Goal: Task Accomplishment & Management: Complete application form

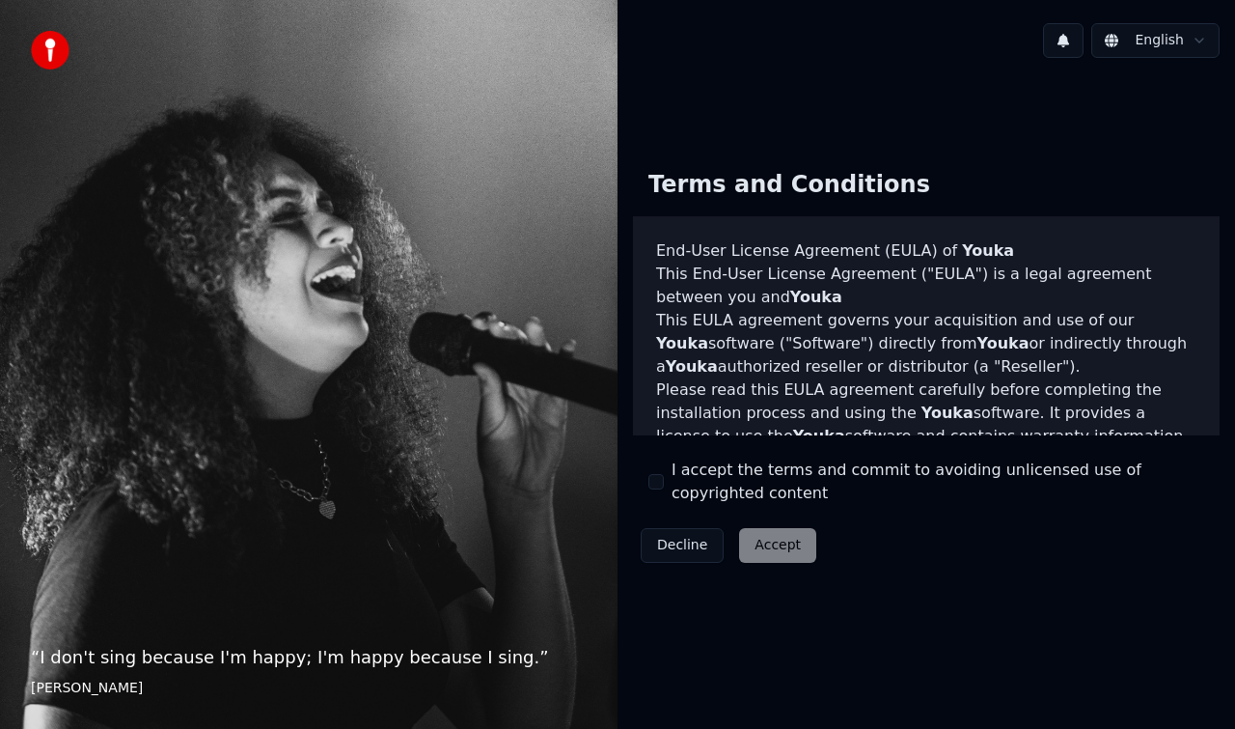
click at [759, 550] on div "Decline Accept" at bounding box center [728, 545] width 191 height 50
click at [759, 552] on div "Decline Accept" at bounding box center [728, 545] width 191 height 50
click at [656, 480] on button "I accept the terms and commit to avoiding unlicensed use of copyrighted content" at bounding box center [655, 481] width 15 height 15
click at [768, 540] on button "Accept" at bounding box center [777, 545] width 77 height 35
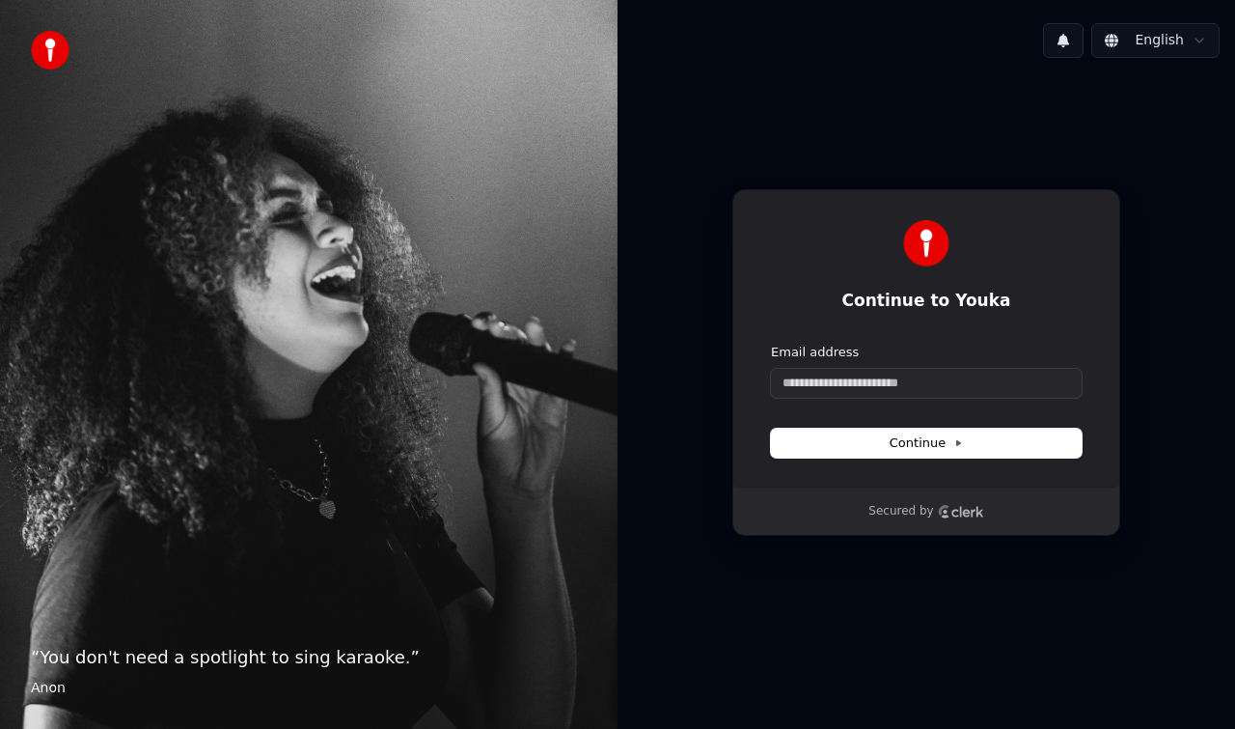
click at [784, 502] on div "Secured by" at bounding box center [926, 511] width 386 height 46
click at [783, 492] on div "Secured by" at bounding box center [926, 511] width 386 height 46
click at [909, 468] on div "Continue to Youka Continue with Google or Email address Continue" at bounding box center [926, 338] width 388 height 299
click at [884, 441] on button "Continue" at bounding box center [926, 442] width 311 height 29
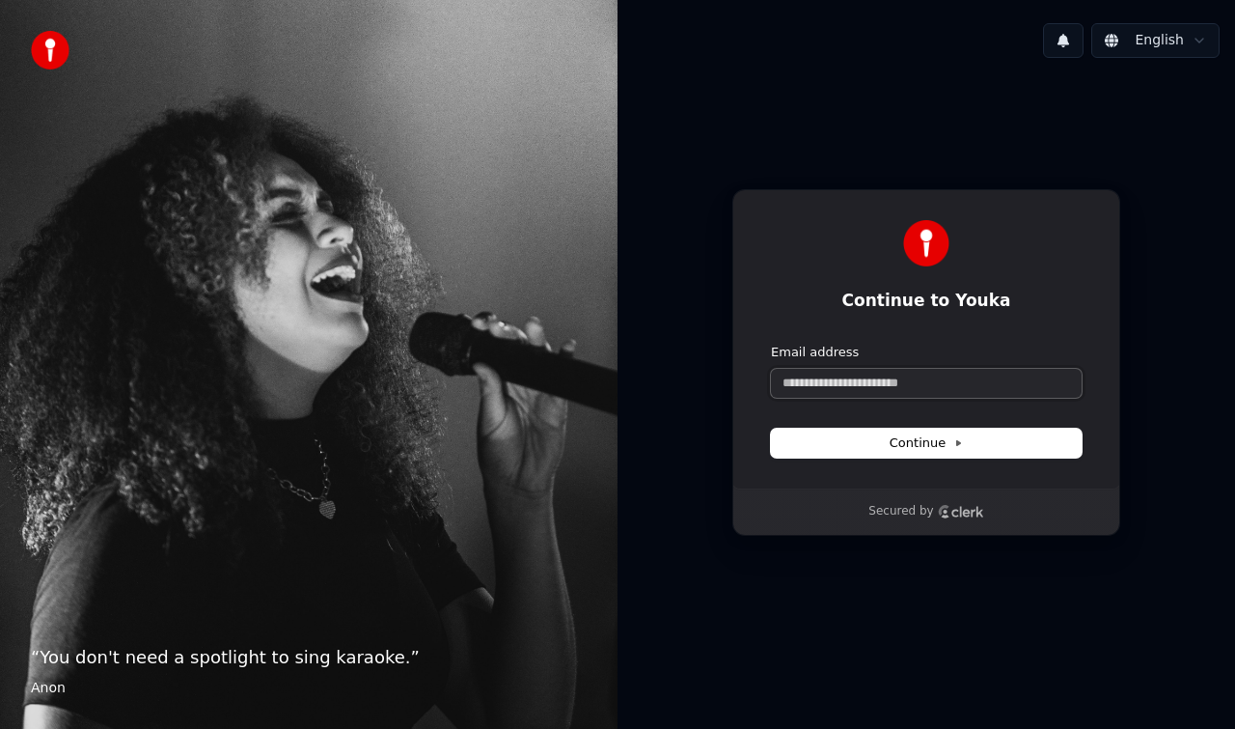
click at [884, 369] on input "Email address" at bounding box center [926, 383] width 311 height 29
click at [837, 392] on input "Email address" at bounding box center [926, 383] width 311 height 29
click at [796, 386] on input "Email address" at bounding box center [926, 383] width 311 height 29
click at [459, 386] on div "“ You don't need a spotlight to sing karaoke. ” [PERSON_NAME]" at bounding box center [309, 364] width 618 height 729
click at [123, 386] on div "“ You don't need a spotlight to sing karaoke. ” [PERSON_NAME]" at bounding box center [309, 364] width 618 height 729
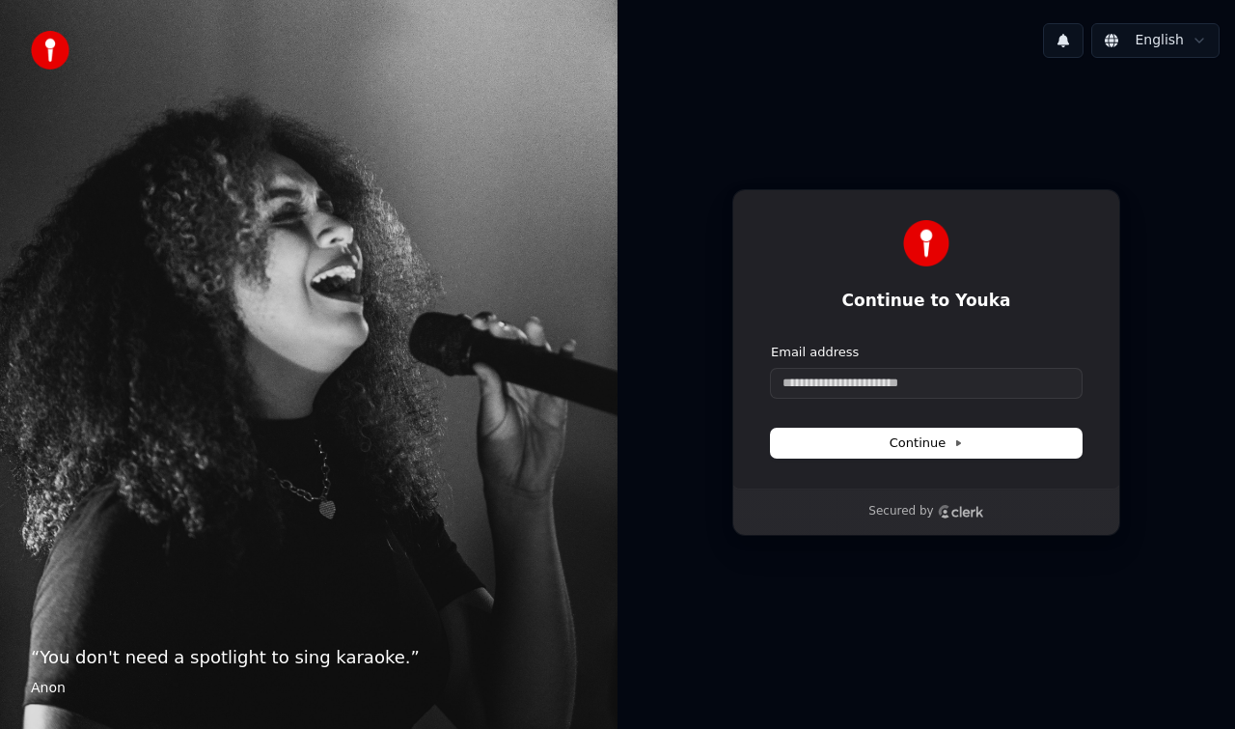
click at [123, 386] on div "“ You don't need a spotlight to sing karaoke. ” [PERSON_NAME]" at bounding box center [309, 364] width 618 height 729
click at [802, 383] on input "Email address" at bounding box center [926, 383] width 311 height 29
click at [862, 389] on input "***" at bounding box center [926, 383] width 311 height 29
click at [883, 439] on button "Continue" at bounding box center [926, 442] width 311 height 29
type input "*"
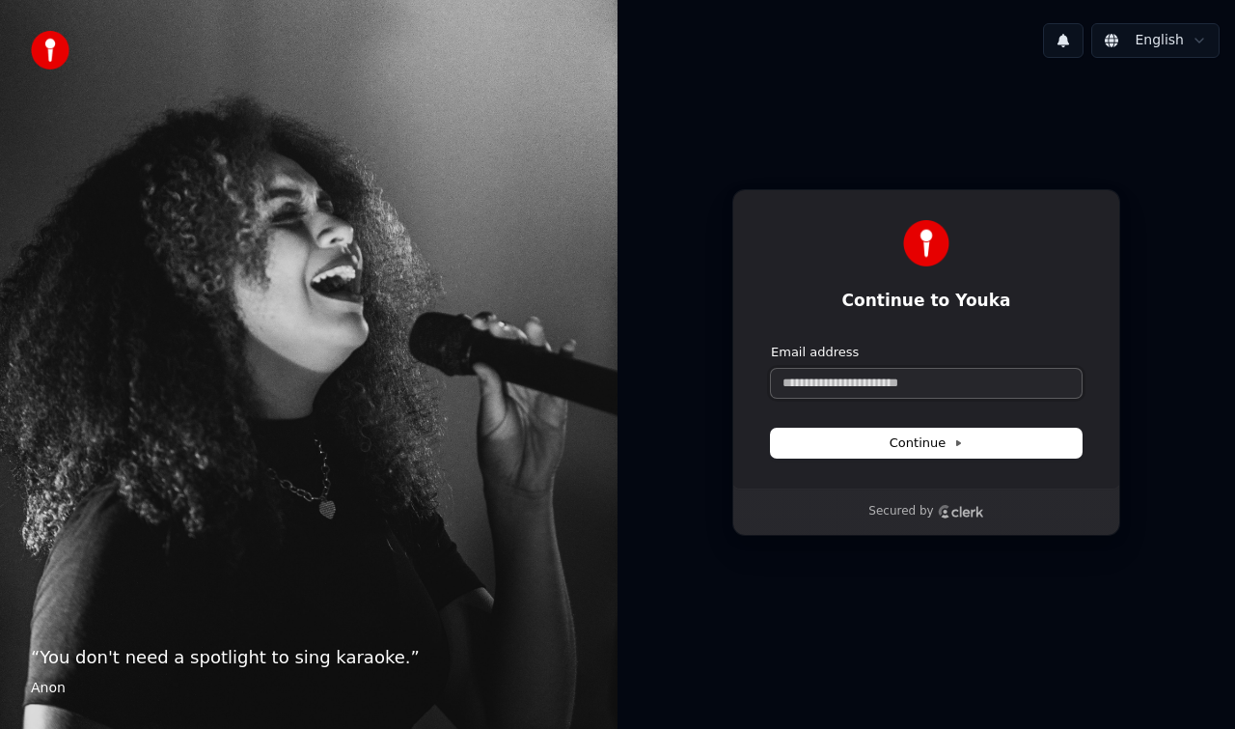
click at [884, 386] on input "Email address" at bounding box center [926, 383] width 311 height 29
click at [1198, 38] on html "“ You don't need a spotlight to sing karaoke. ” Anon English Continue to Youka …" at bounding box center [617, 364] width 1235 height 729
click at [904, 388] on input "Email address" at bounding box center [926, 383] width 311 height 29
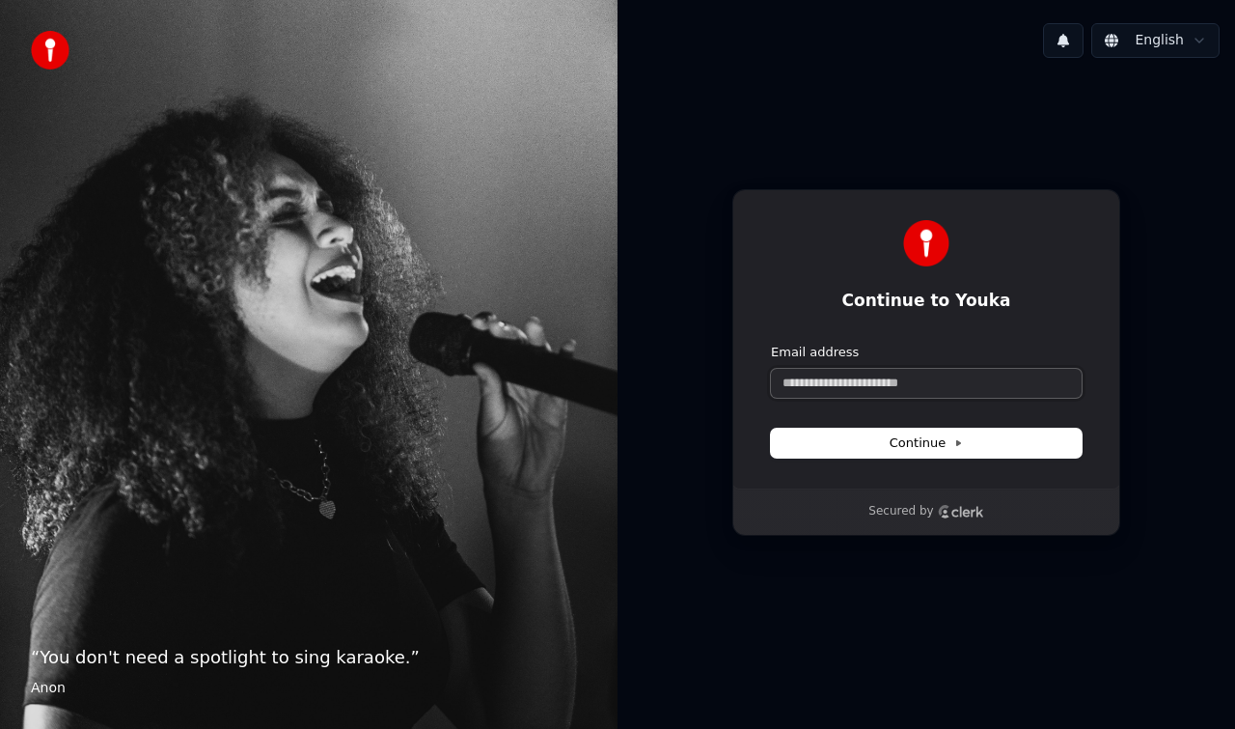
click at [883, 388] on input "Email address" at bounding box center [926, 383] width 311 height 29
click at [546, 388] on div "“ You don't need a spotlight to sing karaoke. ” [PERSON_NAME]" at bounding box center [309, 364] width 618 height 729
click at [521, 388] on div "“ You don't need a spotlight to sing karaoke. ” [PERSON_NAME]" at bounding box center [309, 364] width 618 height 729
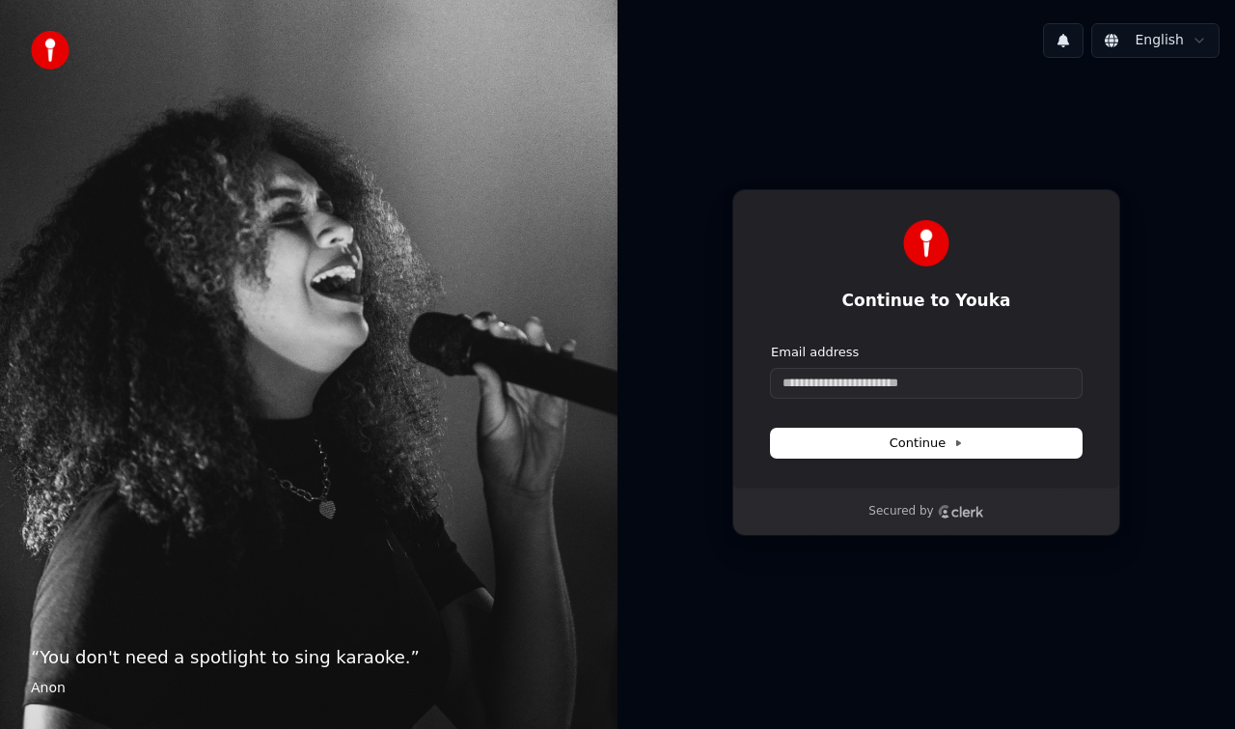
click at [498, 388] on div "“ You don't need a spotlight to sing karaoke. ” [PERSON_NAME]" at bounding box center [309, 364] width 618 height 729
click at [473, 388] on div "“ You don't need a spotlight to sing karaoke. ” [PERSON_NAME]" at bounding box center [309, 364] width 618 height 729
click at [209, 388] on div "“ You don't need a spotlight to sing karaoke. ” [PERSON_NAME]" at bounding box center [309, 364] width 618 height 729
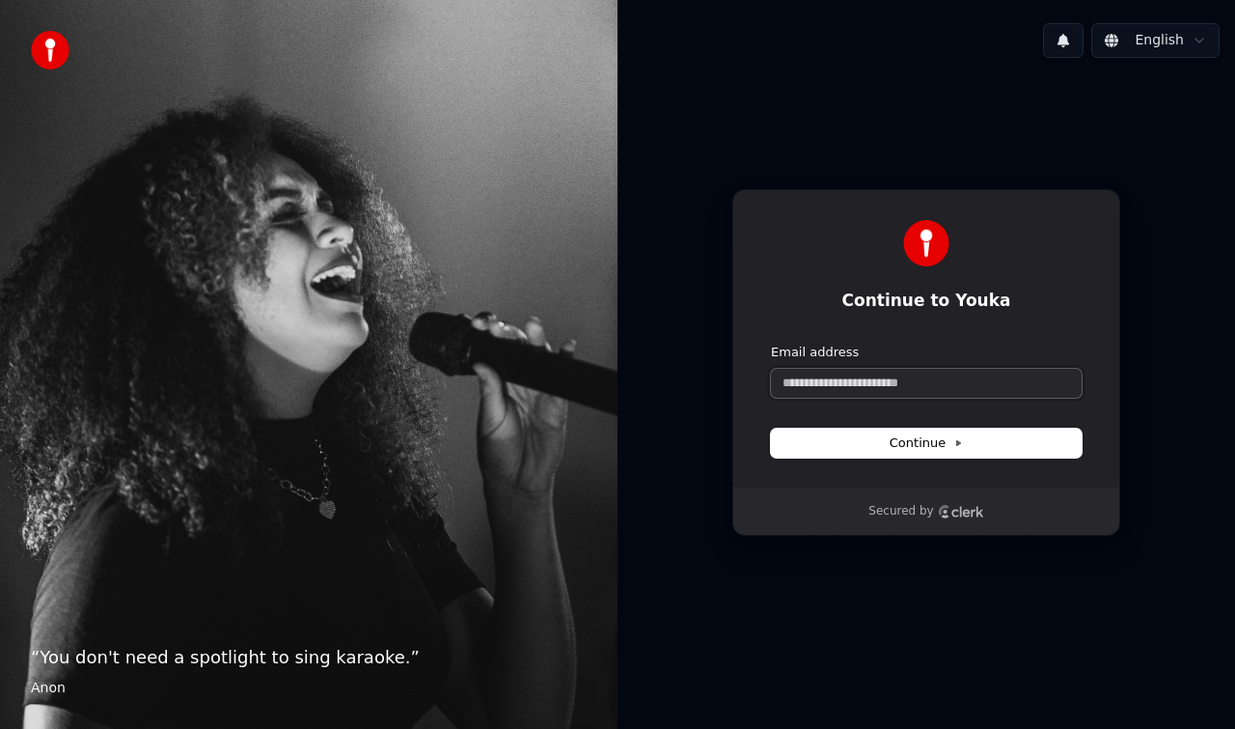
click at [981, 382] on input "Email address" at bounding box center [926, 383] width 311 height 29
click at [1066, 44] on button at bounding box center [1063, 40] width 41 height 35
click at [1048, 90] on div "No new notifications" at bounding box center [1041, 81] width 371 height 23
click at [995, 147] on div "Continue to Youka Continue with Google or Email address Continue Secured by" at bounding box center [927, 362] width 618 height 578
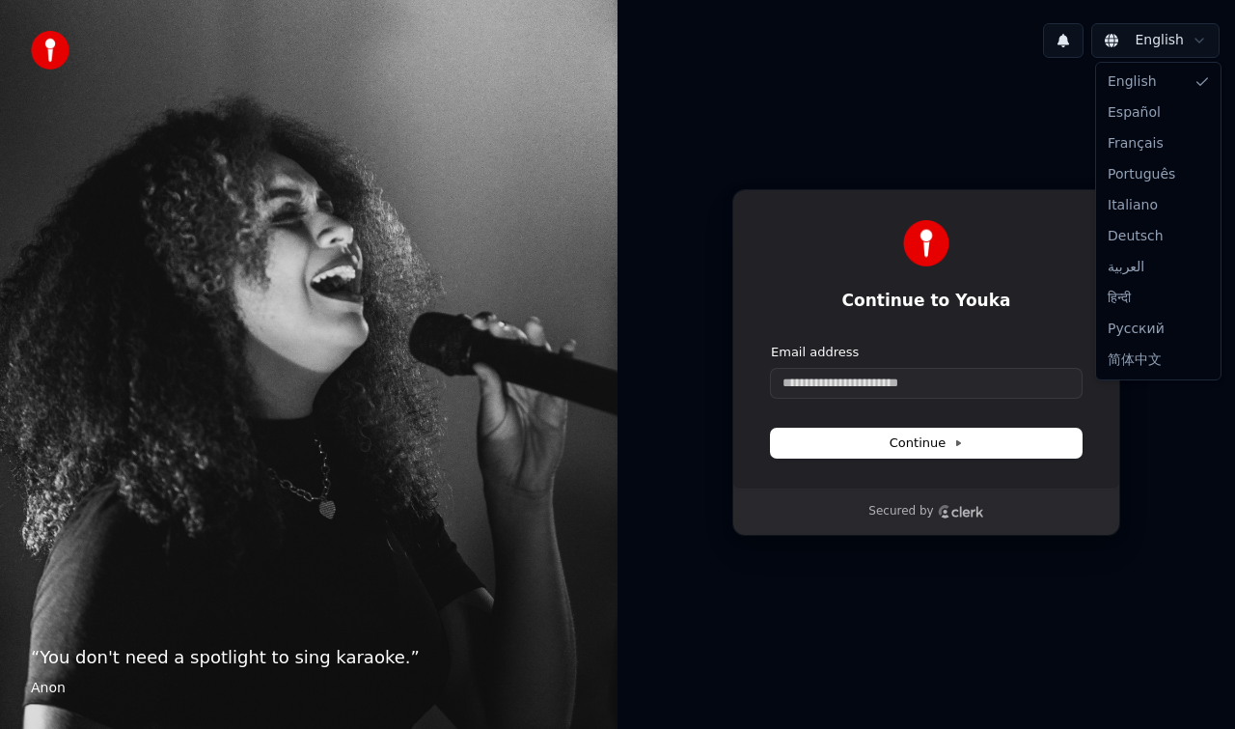
click at [1190, 41] on html "“ You don't need a spotlight to sing karaoke. ” Anon English Continue to Youka …" at bounding box center [617, 364] width 1235 height 729
click at [967, 87] on html "“ You don't need a spotlight to sing karaoke. ” Anon English Continue to Youka …" at bounding box center [617, 364] width 1235 height 729
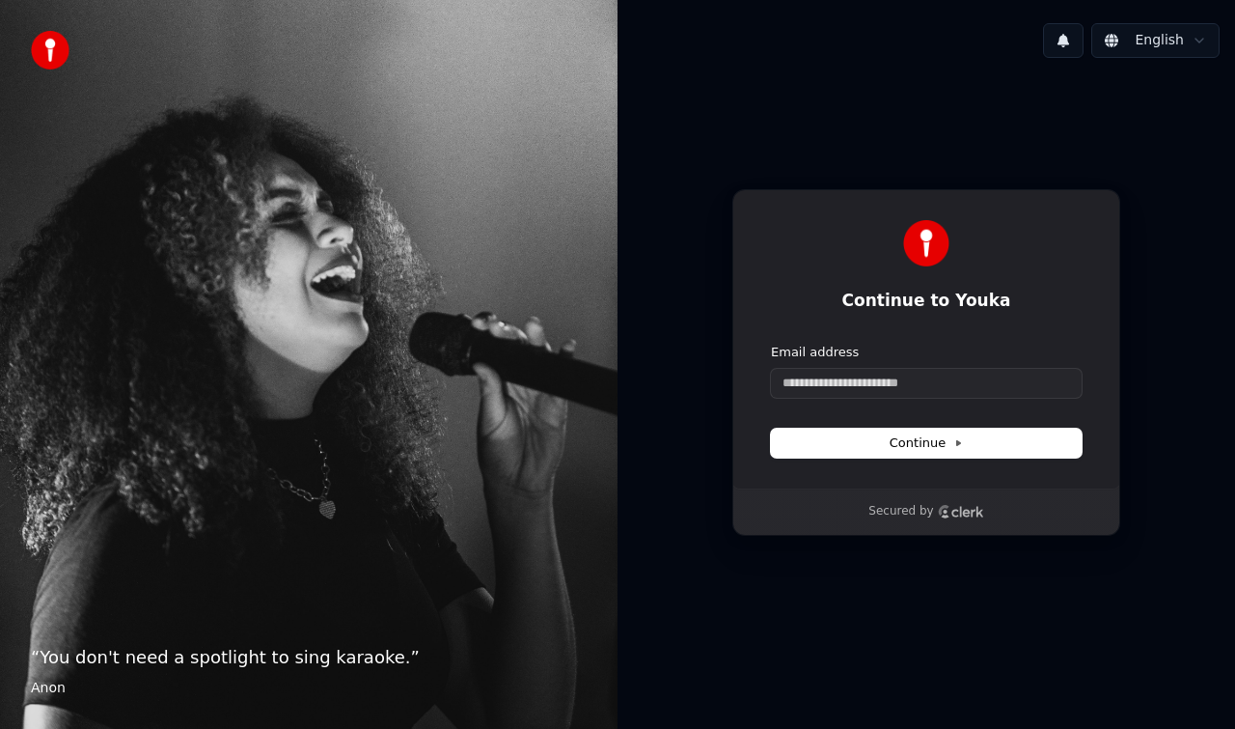
click at [52, 50] on img at bounding box center [50, 50] width 39 height 39
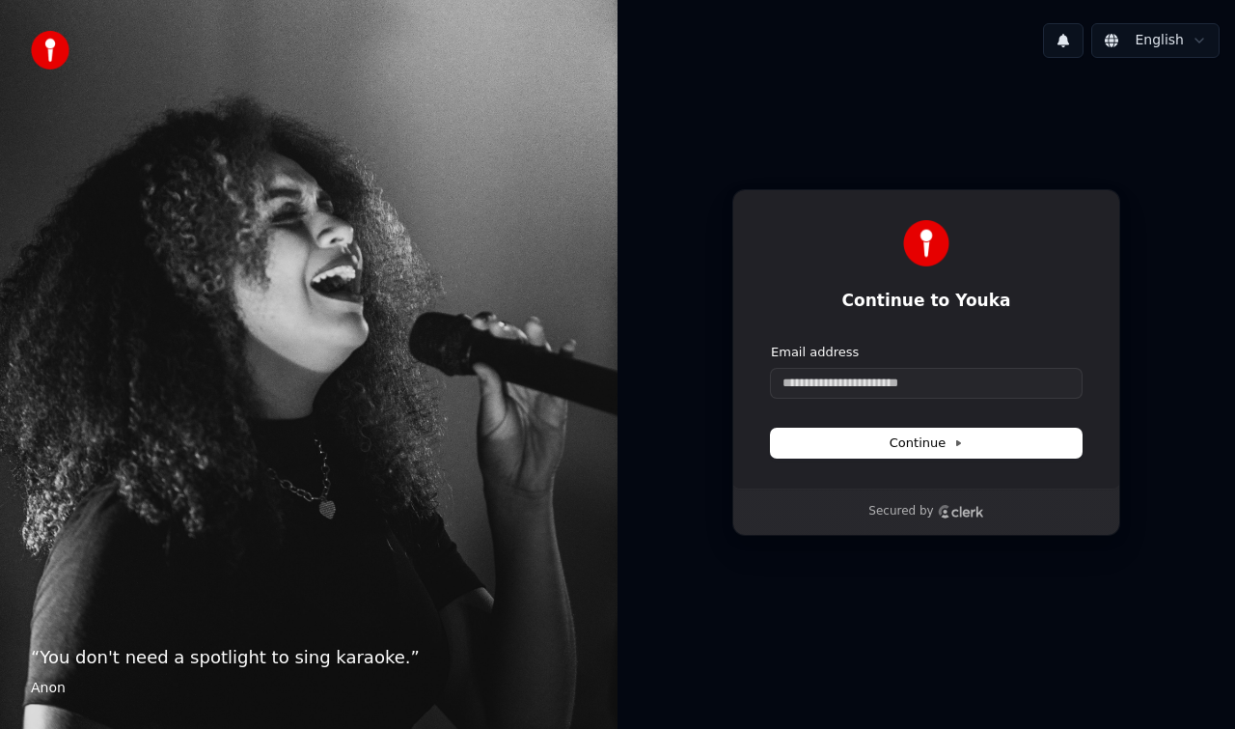
click at [497, 86] on div "“ You don't need a spotlight to sing karaoke. ” [PERSON_NAME]" at bounding box center [309, 364] width 618 height 729
click at [810, 396] on input "Email address" at bounding box center [926, 383] width 311 height 29
click at [808, 396] on input "Email address" at bounding box center [926, 383] width 311 height 29
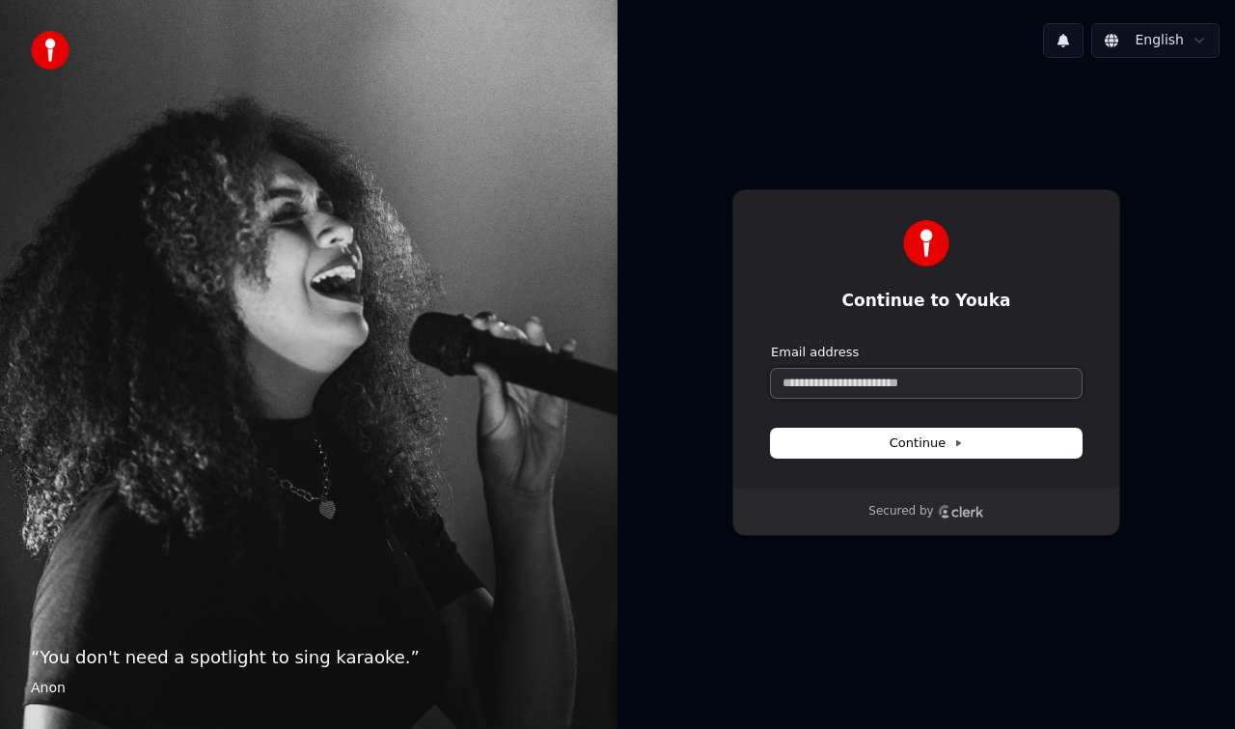
click at [808, 396] on input "Email address" at bounding box center [926, 383] width 311 height 29
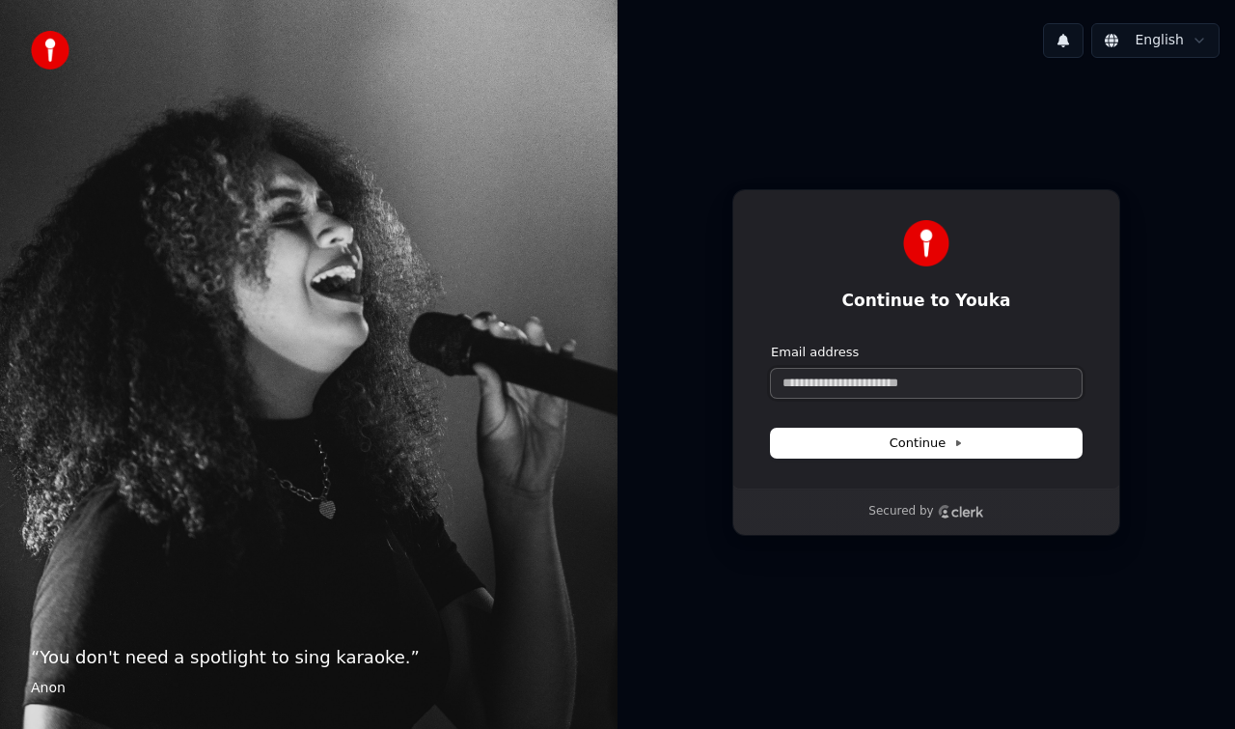
click at [808, 396] on input "Email address" at bounding box center [926, 383] width 311 height 29
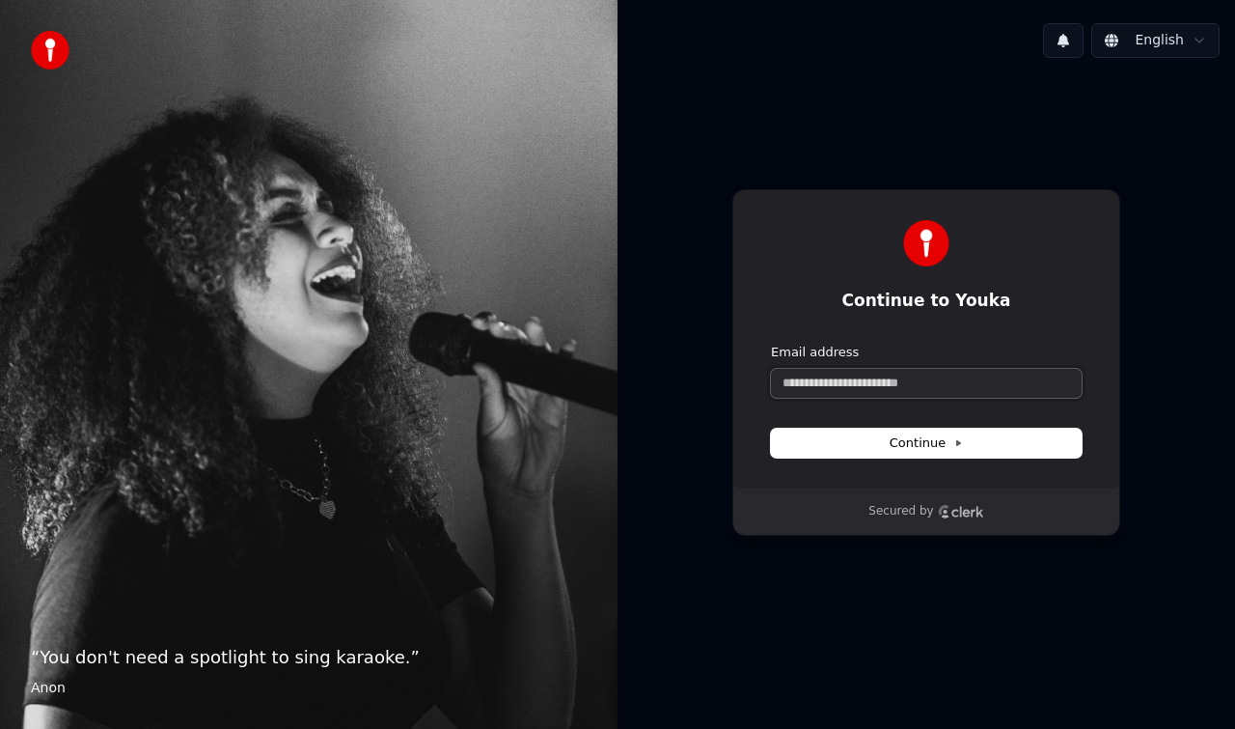
click at [808, 396] on input "Email address" at bounding box center [926, 383] width 311 height 29
click at [888, 515] on p "Secured by" at bounding box center [900, 511] width 65 height 15
click at [997, 518] on div "Secured by" at bounding box center [926, 511] width 324 height 15
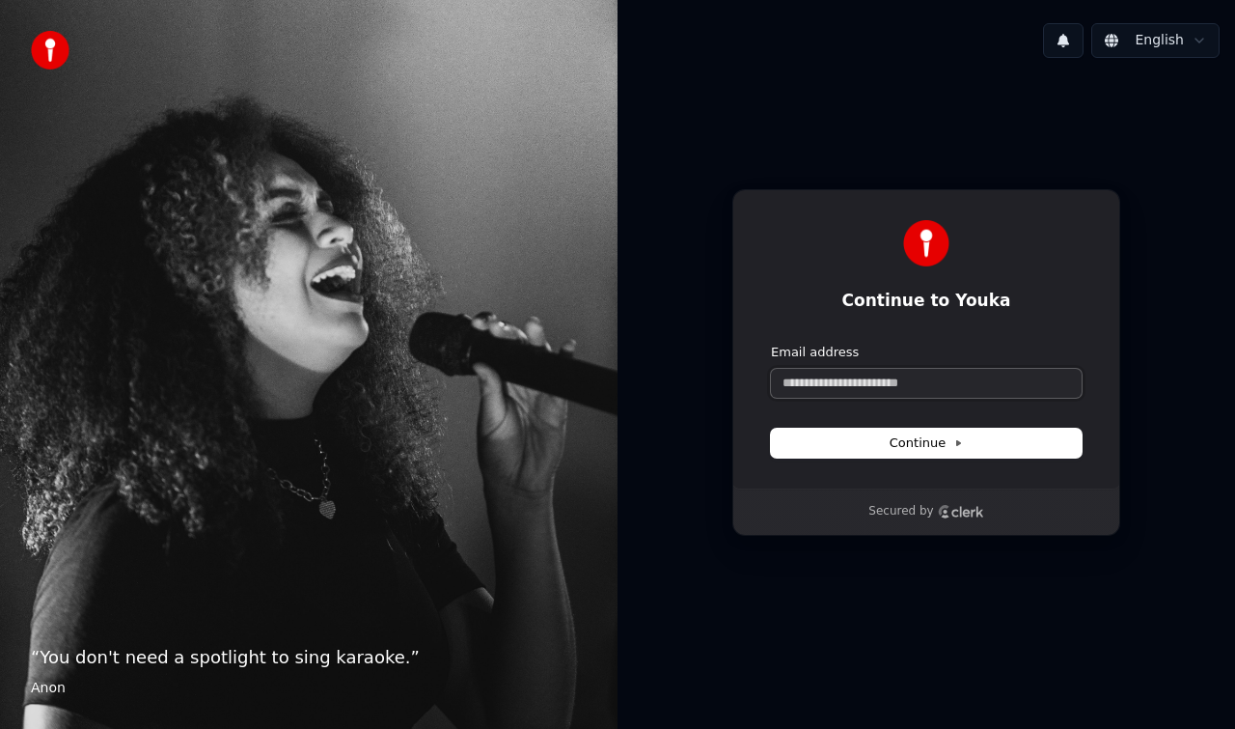
click at [925, 386] on input "Email address" at bounding box center [926, 383] width 311 height 29
click at [375, 659] on p "“ You don't need a spotlight to sing karaoke. ”" at bounding box center [309, 657] width 556 height 27
click at [350, 598] on div "“ You don't need a spotlight to sing karaoke. ” [PERSON_NAME]" at bounding box center [309, 364] width 618 height 729
